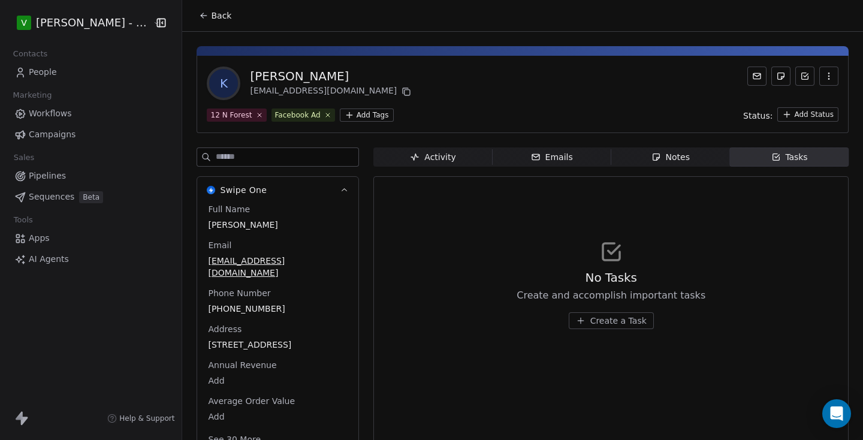
scroll to position [20, 0]
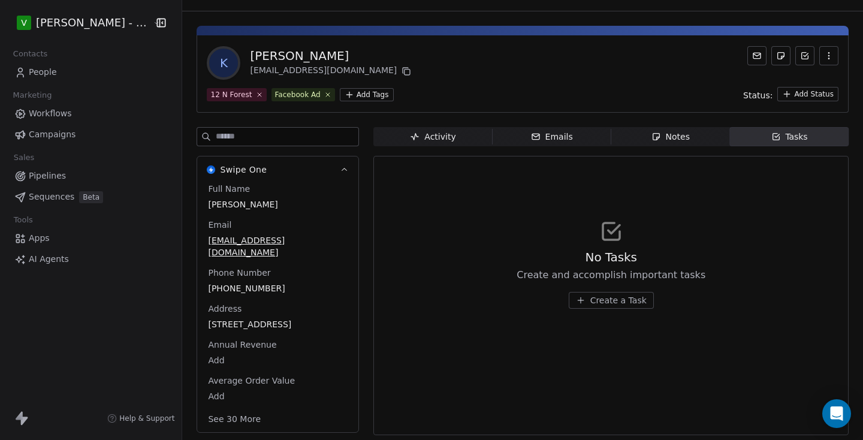
click at [41, 80] on link "People" at bounding box center [91, 72] width 162 height 20
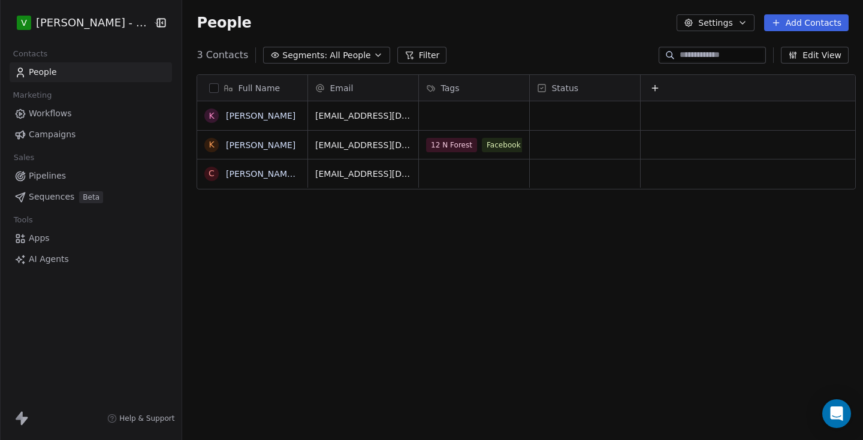
scroll to position [378, 679]
click at [250, 117] on link "[PERSON_NAME]" at bounding box center [261, 116] width 70 height 10
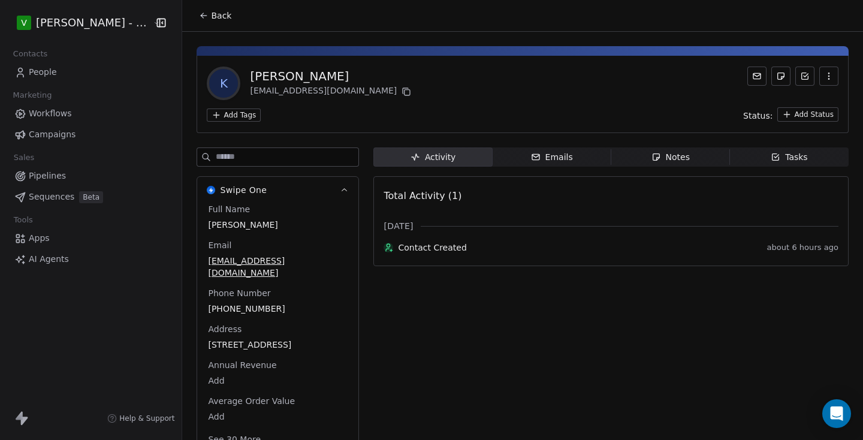
click at [241, 115] on html "V [PERSON_NAME] - REALTOR Contacts People Marketing Workflows Campaigns Sales P…" at bounding box center [431, 220] width 863 height 440
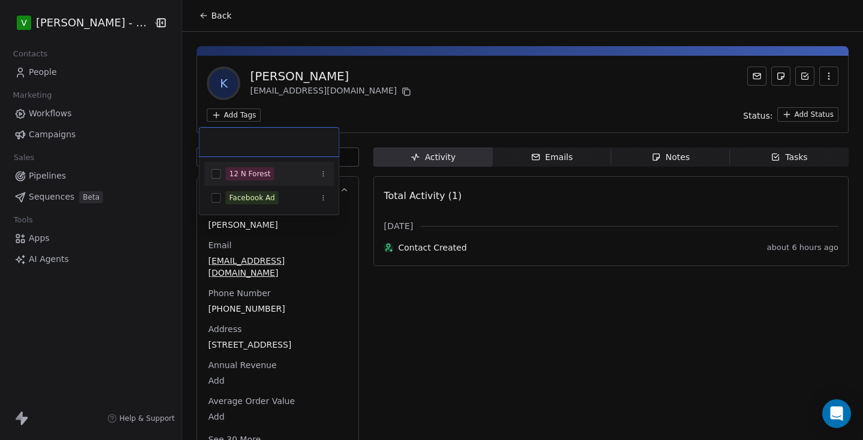
click at [215, 179] on div "12 N Forest" at bounding box center [269, 173] width 130 height 19
click at [215, 203] on div "Facebook Ad" at bounding box center [269, 197] width 130 height 19
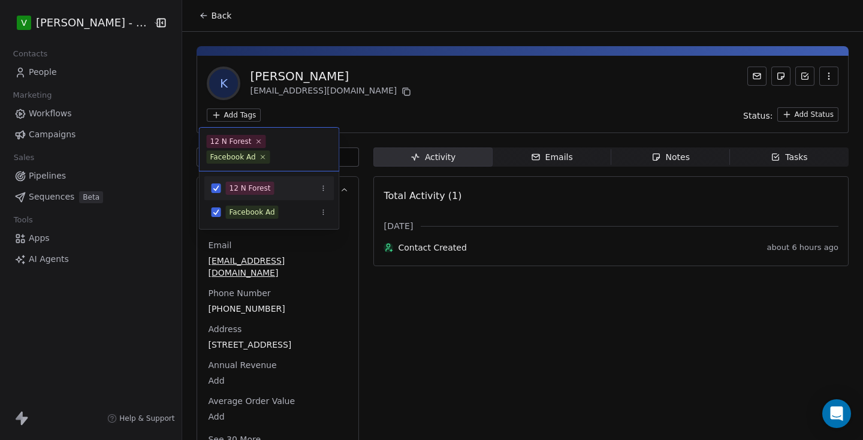
click at [186, 96] on html "V [PERSON_NAME] - REALTOR Contacts People Marketing Workflows Campaigns Sales P…" at bounding box center [431, 220] width 863 height 440
